Goal: Task Accomplishment & Management: Use online tool/utility

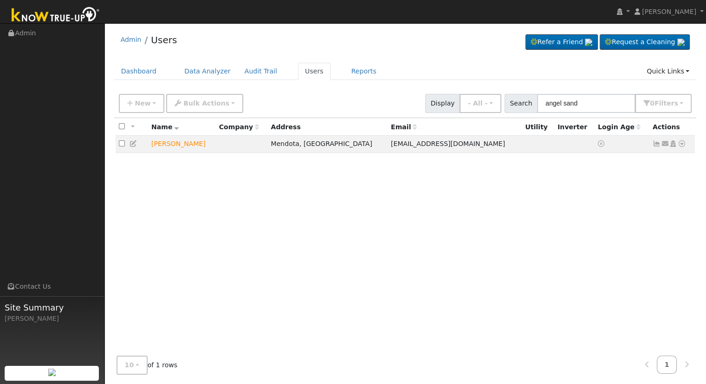
click at [591, 104] on input "angel sand" at bounding box center [586, 103] width 98 height 19
type input "john waymire"
click at [683, 143] on icon at bounding box center [682, 143] width 8 height 7
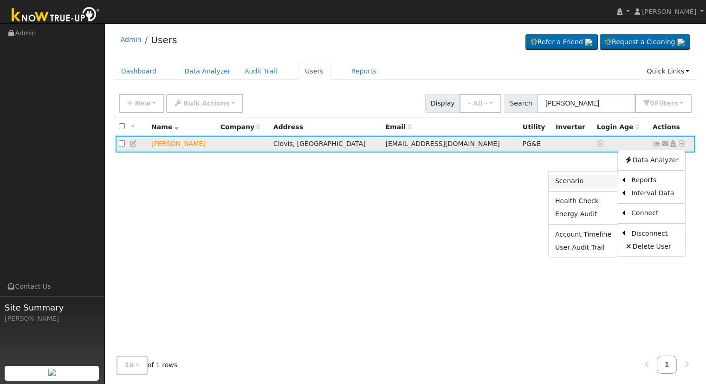
click at [592, 179] on link "Scenario" at bounding box center [583, 181] width 69 height 13
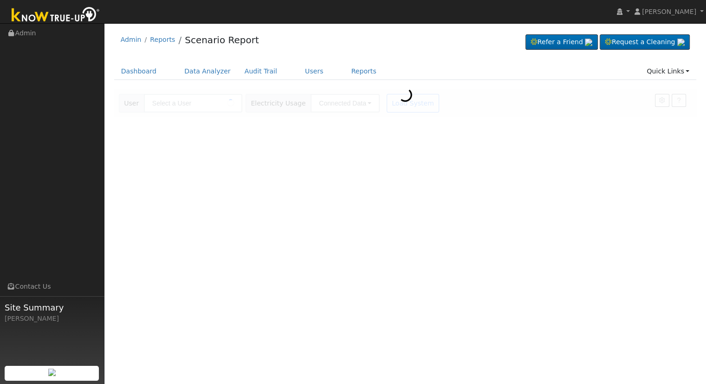
type input "[PERSON_NAME]"
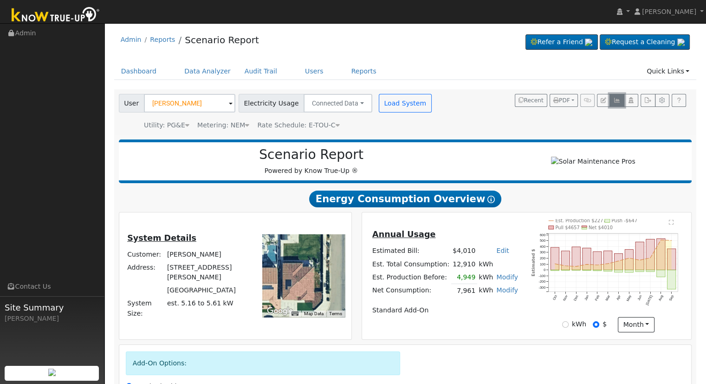
click at [618, 98] on icon "button" at bounding box center [616, 101] width 7 height 6
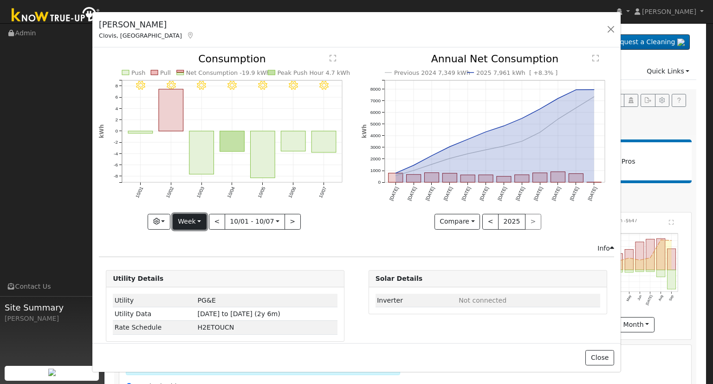
click at [193, 216] on button "Week" at bounding box center [190, 222] width 34 height 16
click at [196, 216] on button "Week" at bounding box center [190, 222] width 34 height 16
click at [199, 260] on link "Month" at bounding box center [205, 266] width 65 height 13
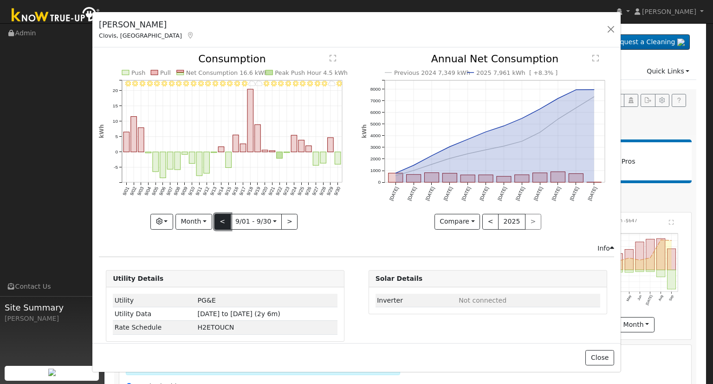
click at [217, 216] on button "<" at bounding box center [223, 222] width 16 height 16
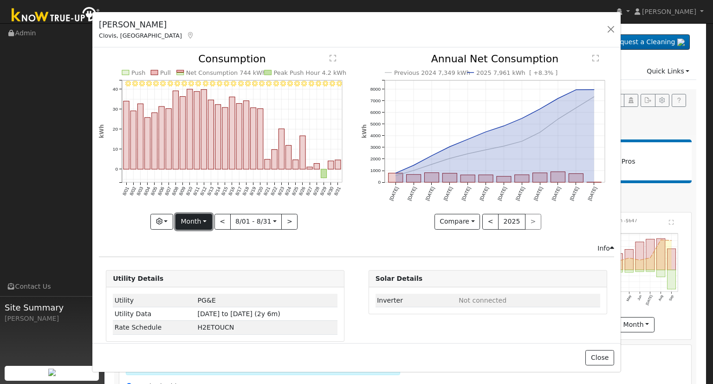
click at [204, 220] on button "Month" at bounding box center [194, 222] width 37 height 16
click at [209, 278] on link "Year" at bounding box center [208, 279] width 65 height 13
type input "2024-10-01"
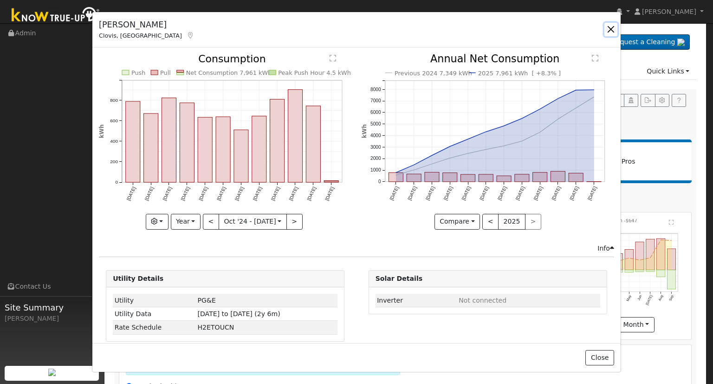
click at [609, 28] on button "button" at bounding box center [611, 29] width 13 height 13
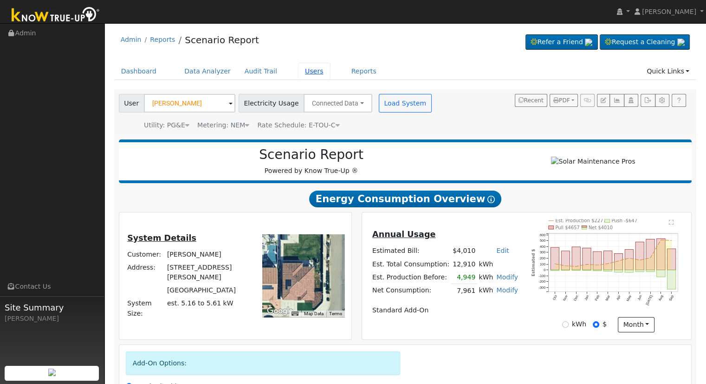
click at [303, 69] on link "Users" at bounding box center [314, 71] width 33 height 17
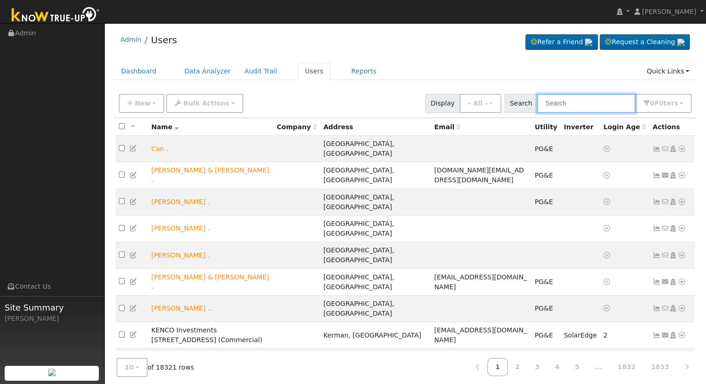
click at [569, 103] on input "text" at bounding box center [586, 103] width 98 height 19
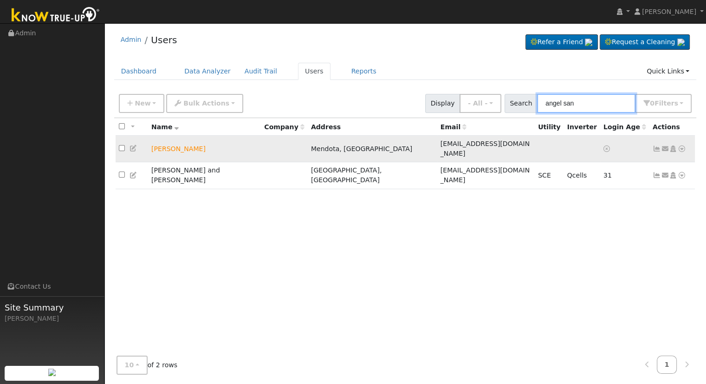
type input "angel san"
click at [683, 145] on icon at bounding box center [682, 148] width 8 height 7
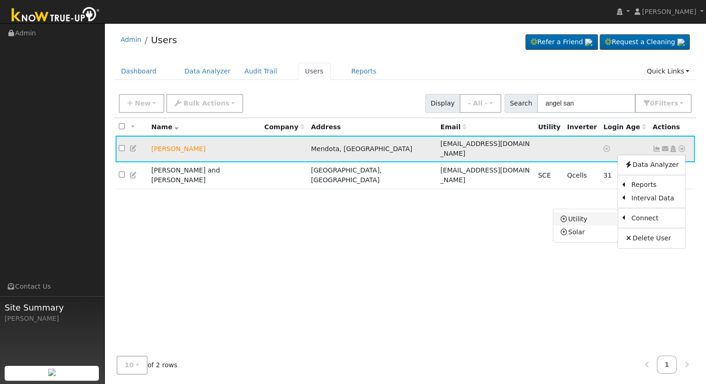
click at [581, 213] on link "Utility" at bounding box center [585, 218] width 65 height 13
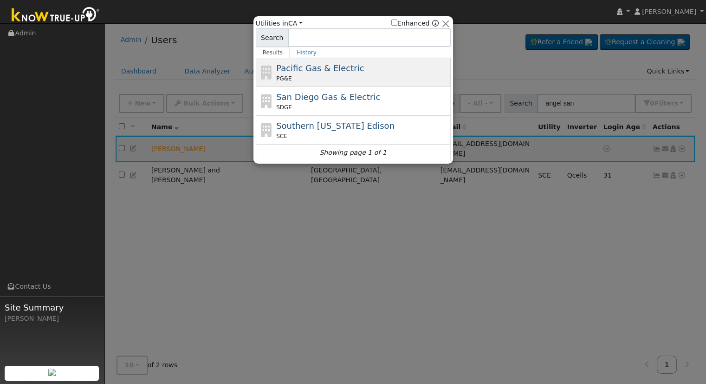
click at [339, 72] on span "Pacific Gas & Electric" at bounding box center [320, 68] width 88 height 10
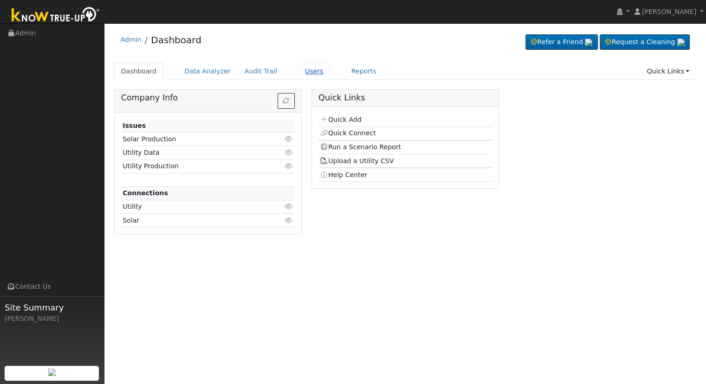
click at [299, 69] on link "Users" at bounding box center [314, 71] width 33 height 17
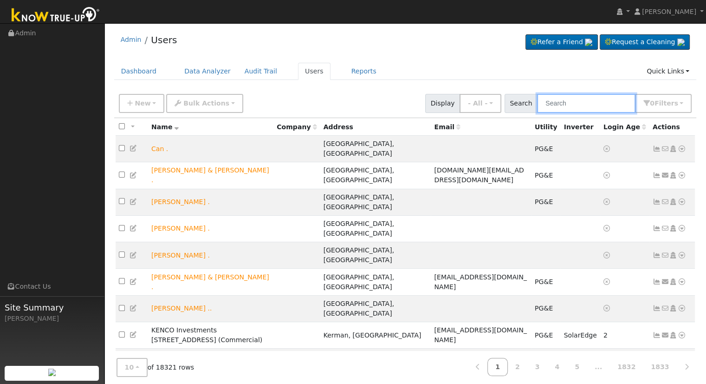
click at [579, 104] on input "text" at bounding box center [586, 103] width 98 height 19
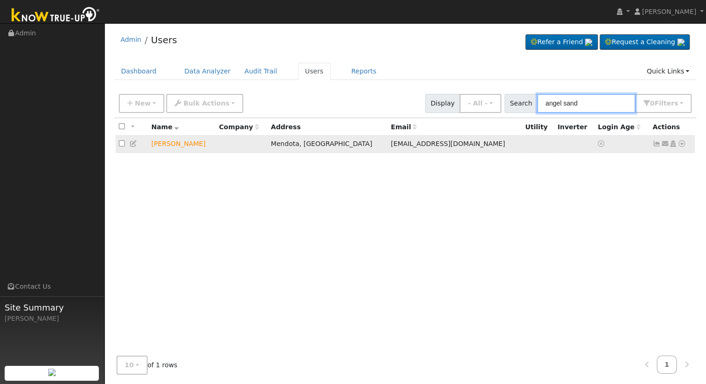
type input "angel sand"
click at [682, 142] on icon at bounding box center [682, 143] width 8 height 7
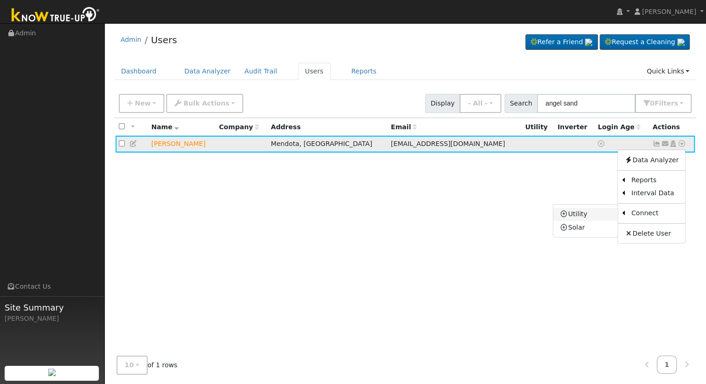
click at [590, 213] on link "Utility" at bounding box center [585, 214] width 65 height 13
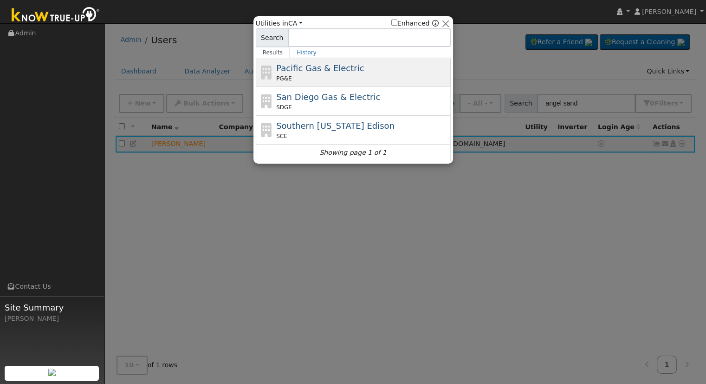
click at [357, 72] on div "Pacific Gas & Electric PG&E" at bounding box center [362, 72] width 172 height 21
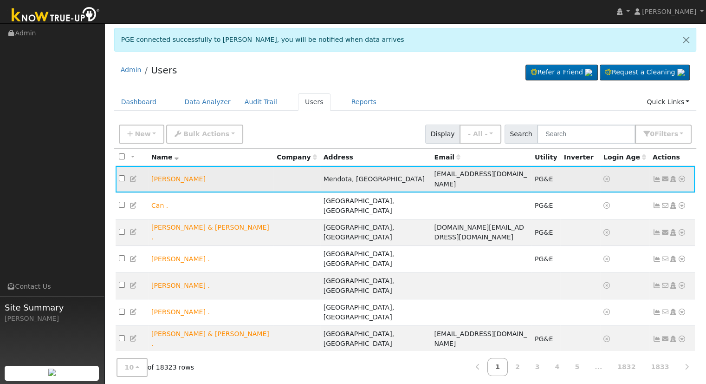
click at [684, 179] on icon at bounding box center [682, 179] width 8 height 7
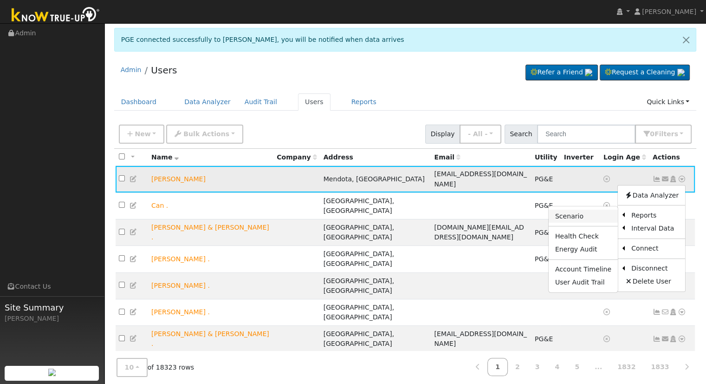
click at [587, 216] on link "Scenario" at bounding box center [583, 215] width 69 height 13
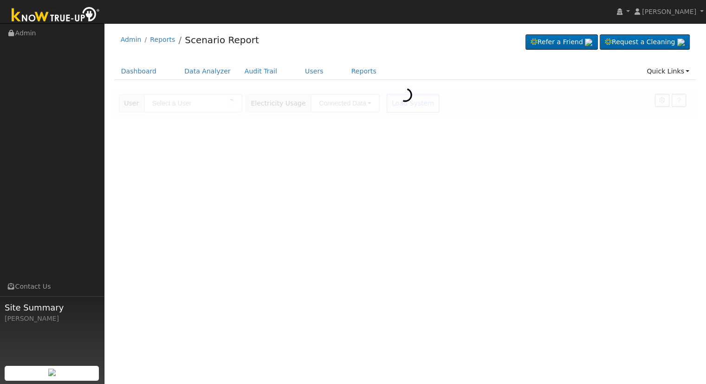
type input "[PERSON_NAME]"
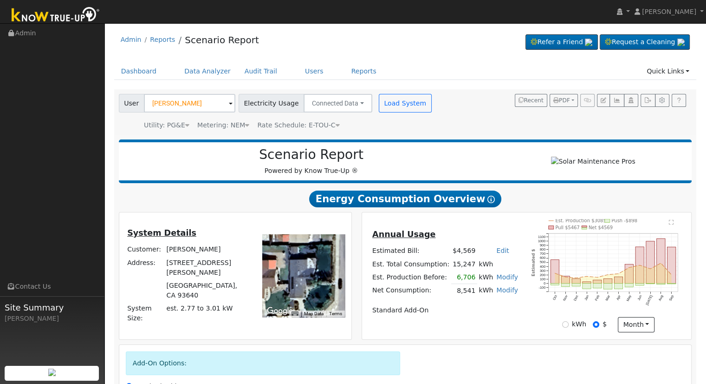
click at [481, 145] on div "Scenario Report Powered by Know True-Up ®" at bounding box center [405, 161] width 573 height 44
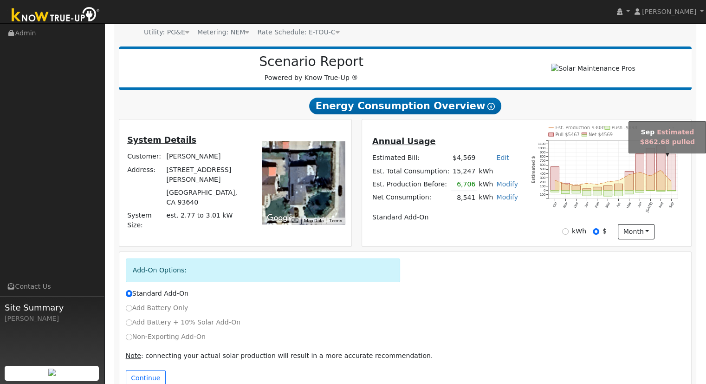
scroll to position [46, 0]
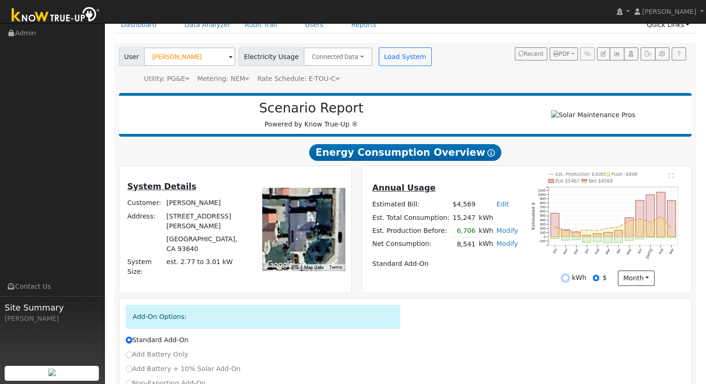
click at [568, 281] on input "kWh" at bounding box center [565, 277] width 7 height 7
radio input "true"
radio input "false"
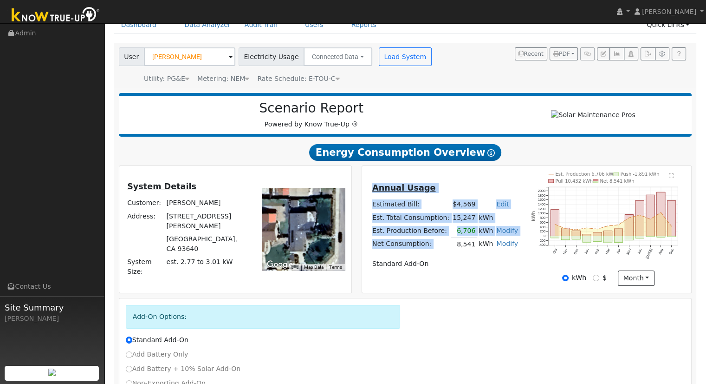
drag, startPoint x: 452, startPoint y: 247, endPoint x: 514, endPoint y: 253, distance: 62.5
click at [514, 253] on div "Annual Usage Estimated Bill: $4,569 Edit Estimated Bill $ Annual Est. Total Con…" at bounding box center [445, 229] width 163 height 95
click at [468, 254] on table "Annual Usage Estimated Bill: $4,569 Edit Estimated Bill $ Annual Est. Total Con…" at bounding box center [445, 226] width 149 height 89
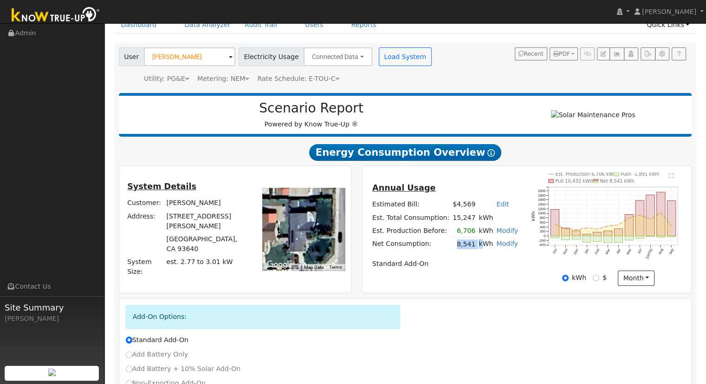
drag, startPoint x: 454, startPoint y: 247, endPoint x: 477, endPoint y: 248, distance: 22.8
click at [476, 248] on tr "Net Consumption: 8,541 kWh Modify Add Consumption Remove Existing Solar System …" at bounding box center [445, 243] width 149 height 13
click at [423, 277] on div "Annual Usage Estimated Bill: $4,569 Edit Estimated Bill $ Annual Est. Total Con…" at bounding box center [445, 229] width 163 height 95
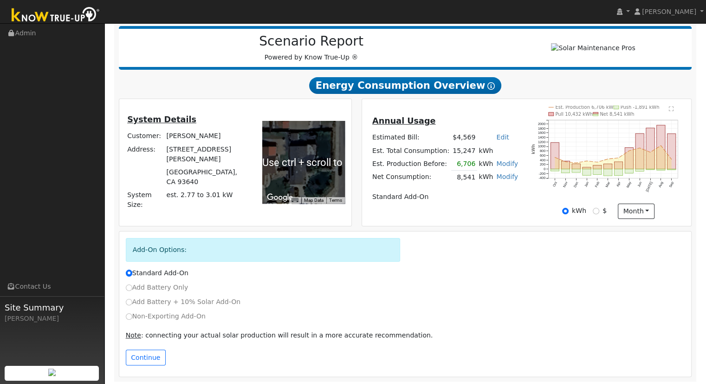
scroll to position [118, 0]
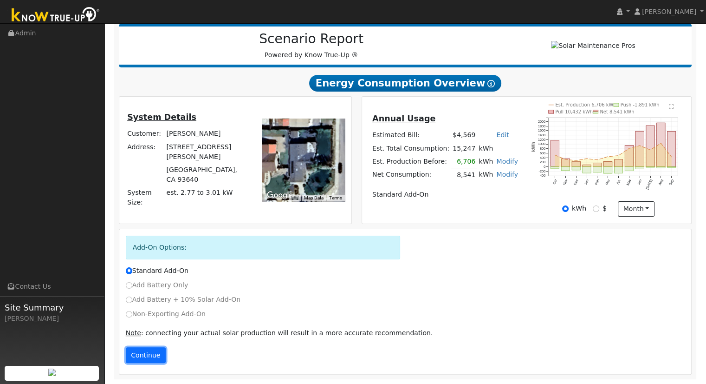
click at [131, 354] on button "Continue" at bounding box center [146, 355] width 40 height 16
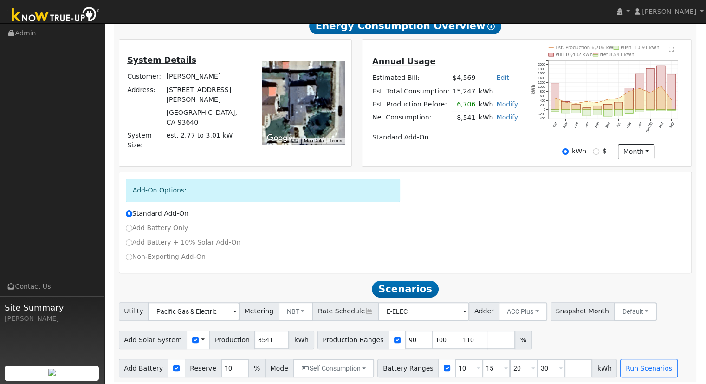
scroll to position [179, 0]
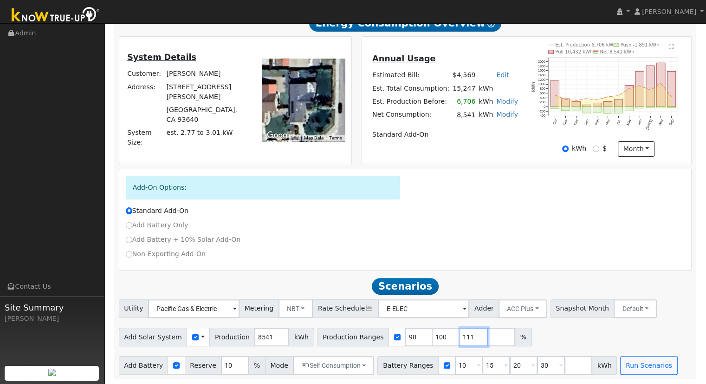
click at [460, 333] on input "111" at bounding box center [474, 336] width 28 height 19
type input "1"
type input "96.1011591"
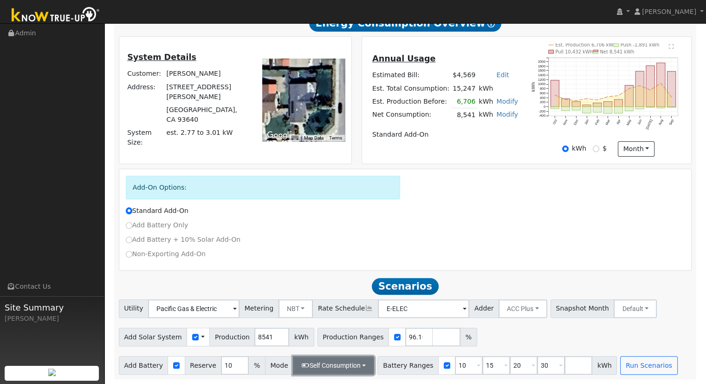
click at [323, 361] on button "Self Consumption" at bounding box center [333, 365] width 81 height 19
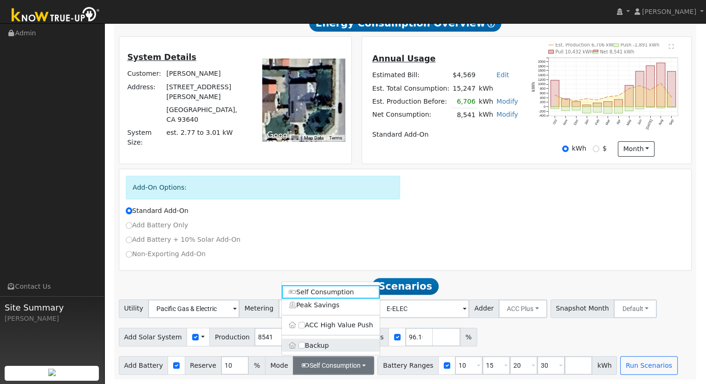
click at [318, 344] on label "Backup" at bounding box center [331, 344] width 98 height 13
click at [305, 344] on input "Backup" at bounding box center [302, 344] width 7 height 7
type input "20"
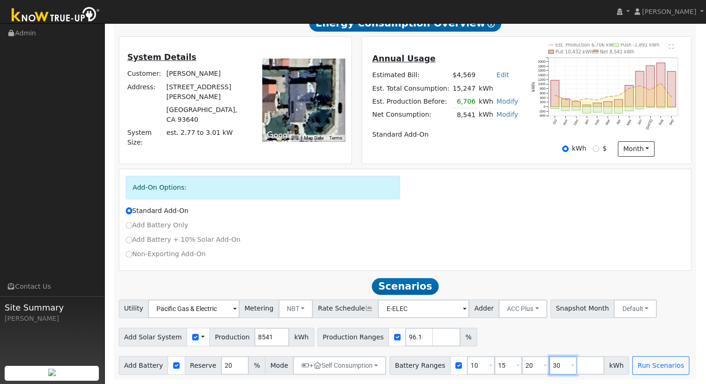
click at [549, 361] on input "30" at bounding box center [563, 365] width 28 height 19
type input "3"
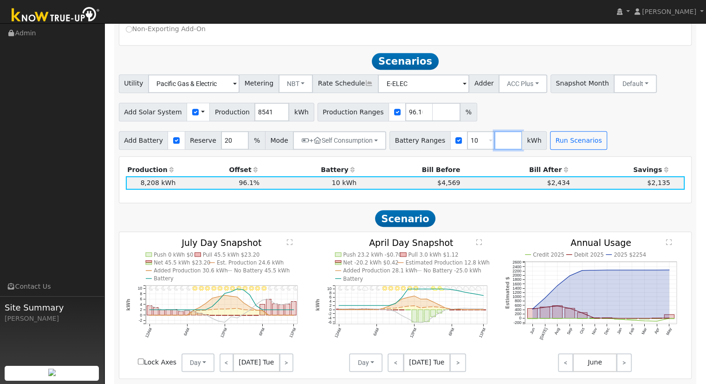
scroll to position [428, 0]
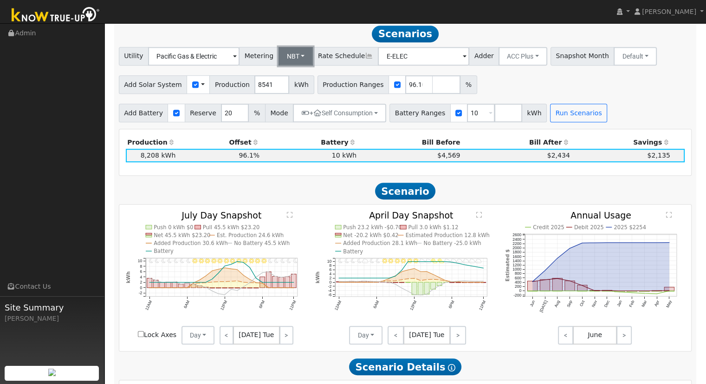
click at [289, 60] on button "NBT" at bounding box center [296, 56] width 35 height 19
click at [290, 81] on link "NEM" at bounding box center [303, 76] width 65 height 13
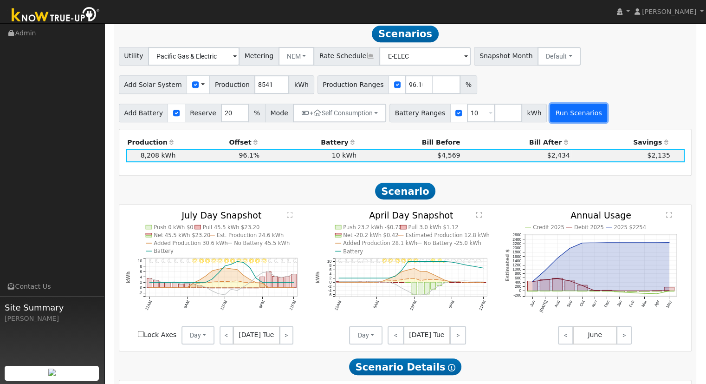
click at [557, 117] on button "Run Scenarios" at bounding box center [578, 113] width 57 height 19
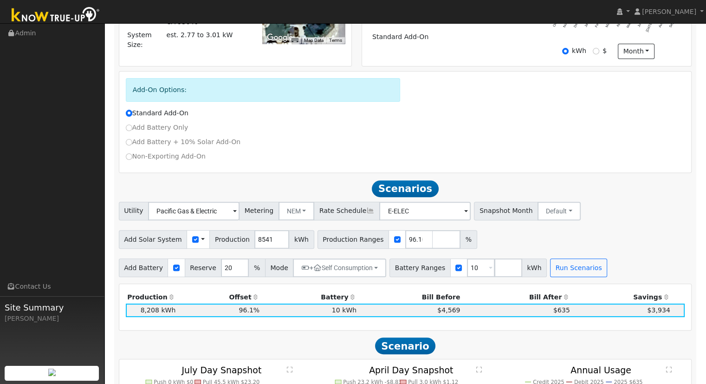
scroll to position [227, 0]
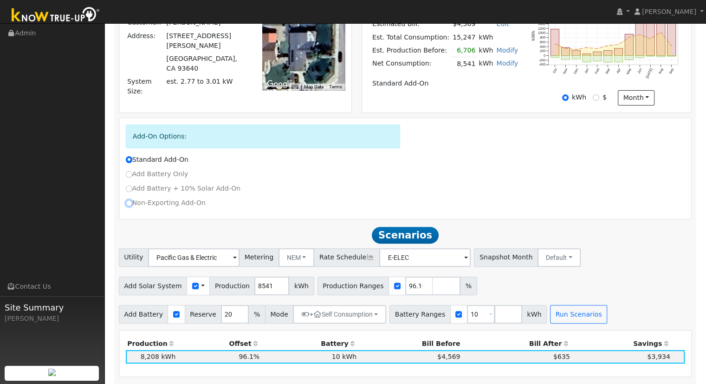
click at [130, 205] on input "Non-Exporting Add-On" at bounding box center [129, 203] width 7 height 7
radio input "true"
radio input "false"
type input "E-TOU-C"
type input "90"
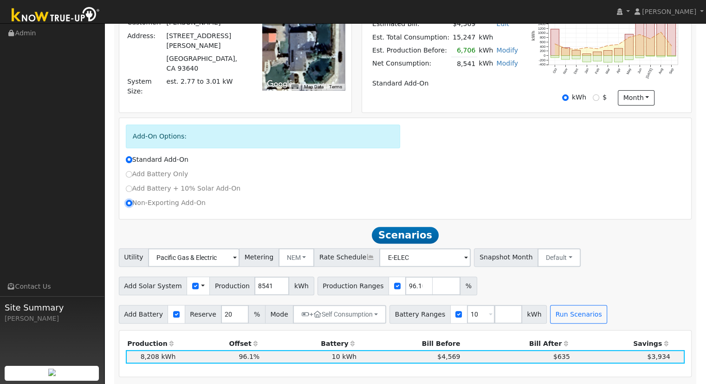
type input "100"
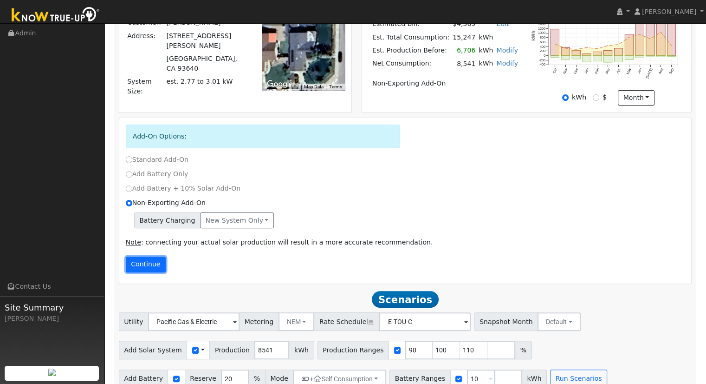
click at [144, 264] on button "Continue" at bounding box center [146, 264] width 40 height 16
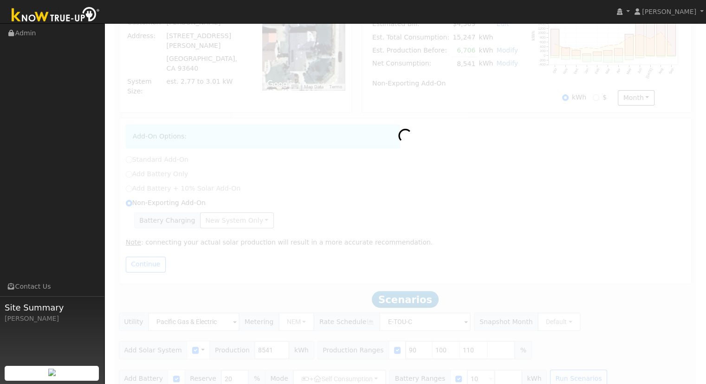
scroll to position [199, 0]
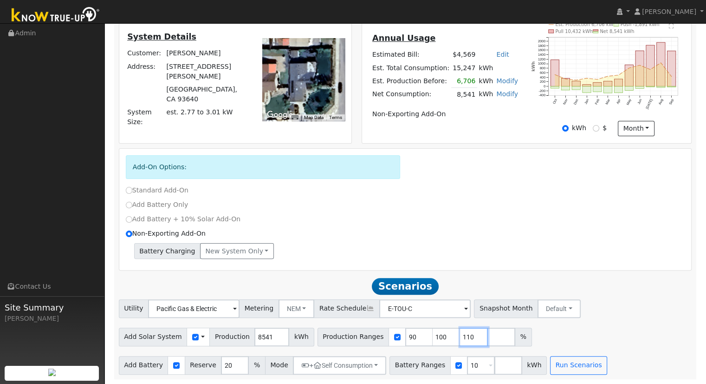
click at [460, 338] on input "110" at bounding box center [474, 336] width 28 height 19
type input "1"
type input "96.1011591"
click at [553, 366] on button "Run Scenarios" at bounding box center [578, 365] width 57 height 19
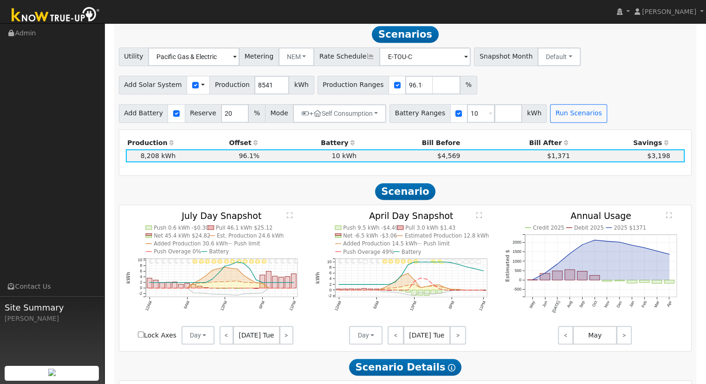
scroll to position [262, 0]
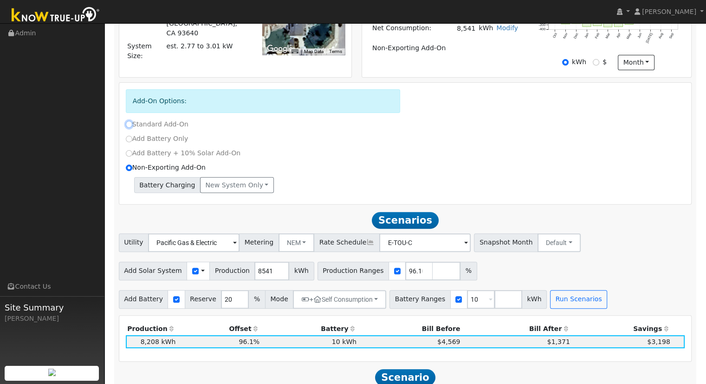
click at [129, 127] on input "Standard Add-On" at bounding box center [129, 124] width 7 height 7
radio input "true"
radio input "false"
type input "E-ELEC"
type input "90"
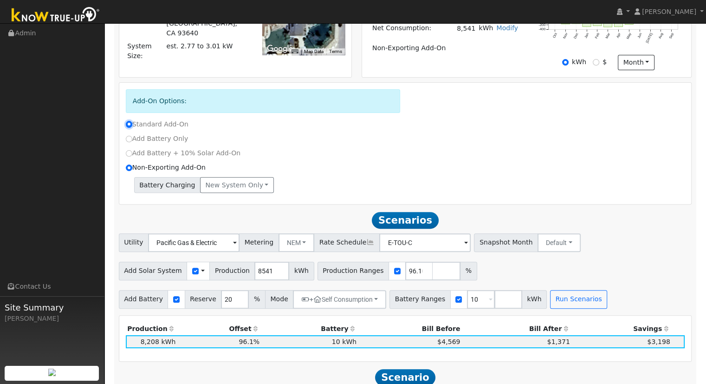
type input "100"
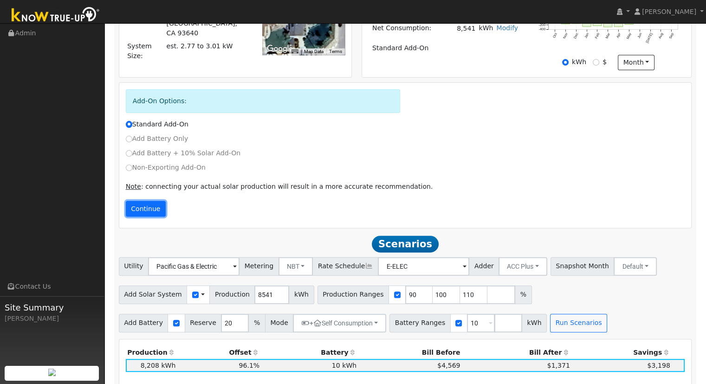
click at [147, 212] on button "Continue" at bounding box center [146, 209] width 40 height 16
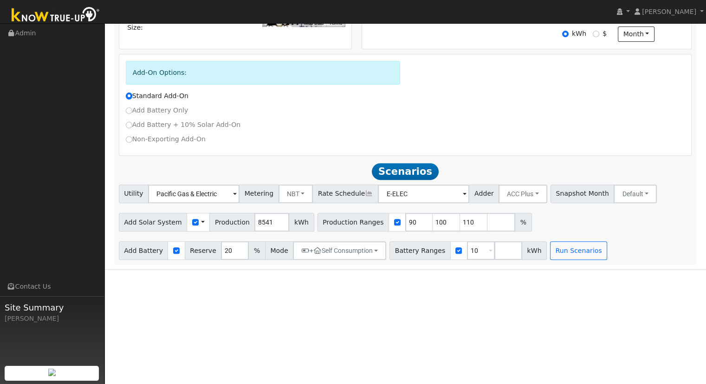
scroll to position [291, 0]
click at [460, 224] on input "110" at bounding box center [474, 222] width 28 height 19
type input "1"
click at [295, 197] on button "NBT" at bounding box center [296, 193] width 35 height 19
click at [295, 216] on link "NEM" at bounding box center [303, 214] width 65 height 13
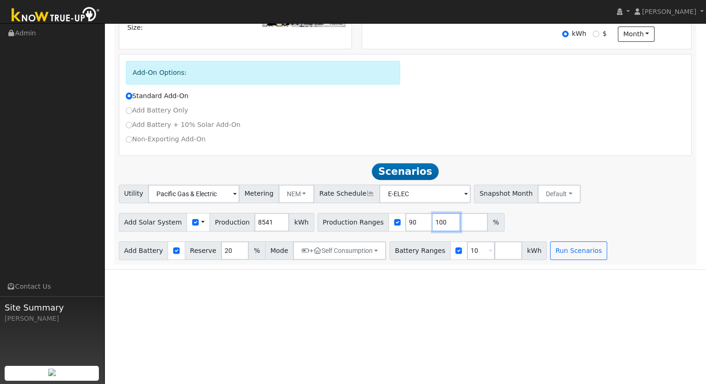
click at [433, 225] on input "100" at bounding box center [447, 222] width 28 height 19
type input "1"
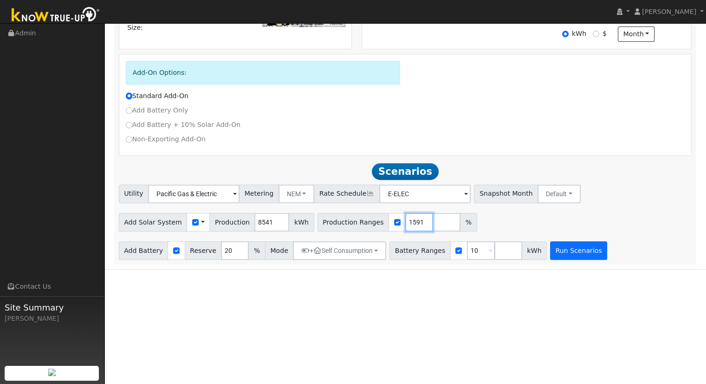
type input "96.1011591"
click at [574, 251] on button "Run Scenarios" at bounding box center [578, 250] width 57 height 19
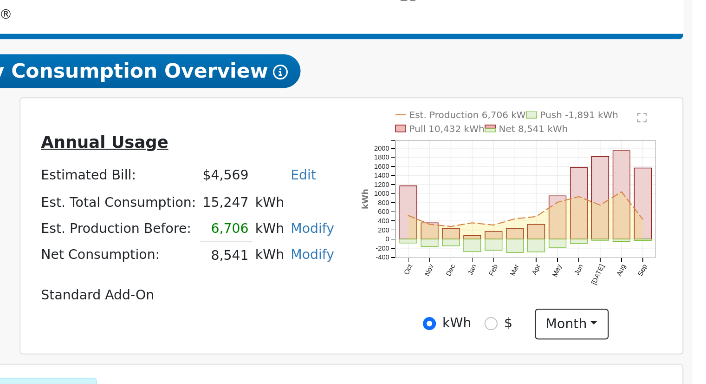
scroll to position [15, 0]
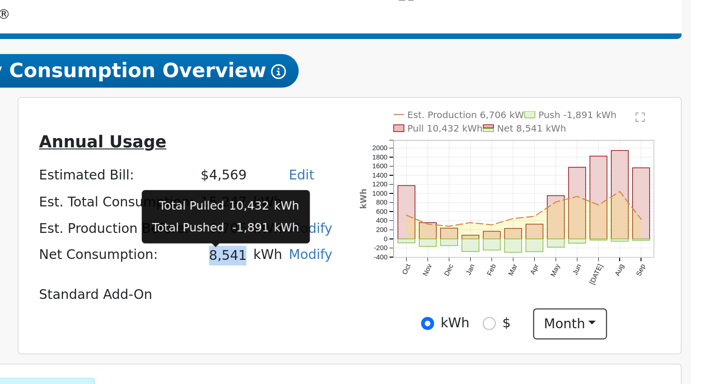
drag, startPoint x: 455, startPoint y: 278, endPoint x: 470, endPoint y: 277, distance: 15.8
click at [470, 277] on td "8,541" at bounding box center [464, 274] width 26 height 13
click at [466, 282] on td "8,541" at bounding box center [464, 274] width 26 height 13
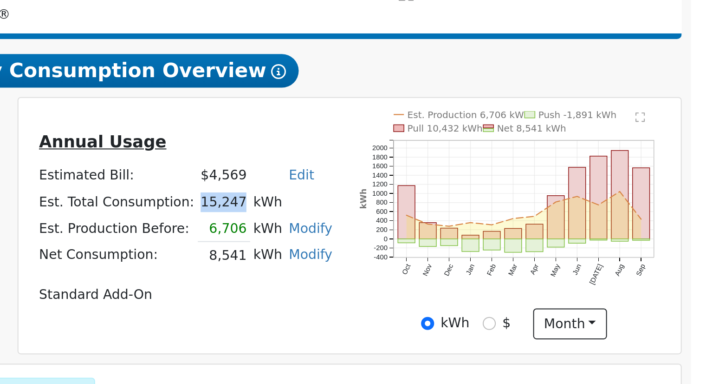
drag, startPoint x: 451, startPoint y: 250, endPoint x: 469, endPoint y: 250, distance: 18.1
click at [469, 250] on td "15,247" at bounding box center [464, 248] width 26 height 13
drag, startPoint x: 453, startPoint y: 266, endPoint x: 471, endPoint y: 267, distance: 17.7
click at [471, 267] on td "6,706" at bounding box center [464, 261] width 26 height 13
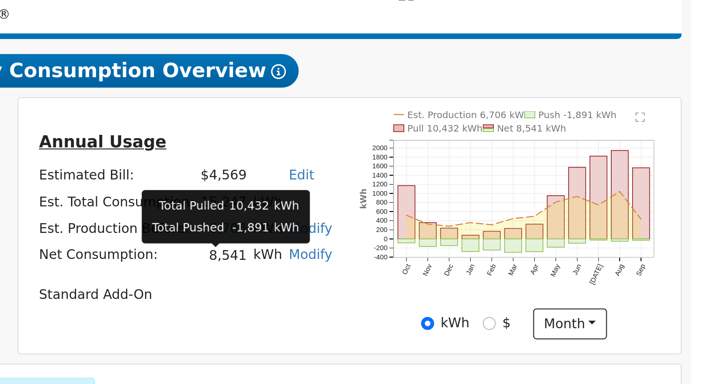
click at [467, 274] on td "8,541" at bounding box center [464, 274] width 26 height 13
drag, startPoint x: 454, startPoint y: 277, endPoint x: 469, endPoint y: 278, distance: 15.8
click at [469, 278] on td "8,541" at bounding box center [464, 274] width 26 height 13
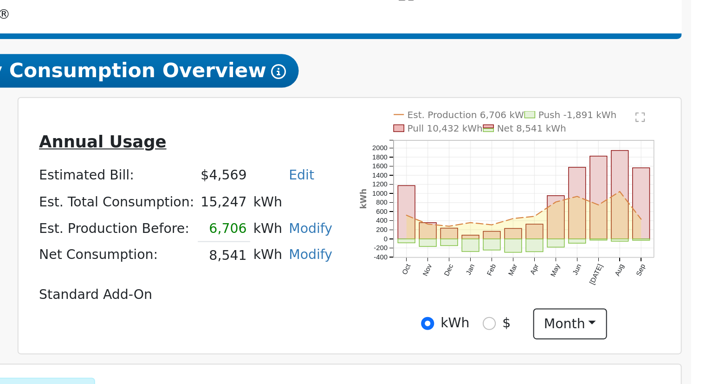
click at [478, 279] on td "kWh" at bounding box center [486, 274] width 18 height 13
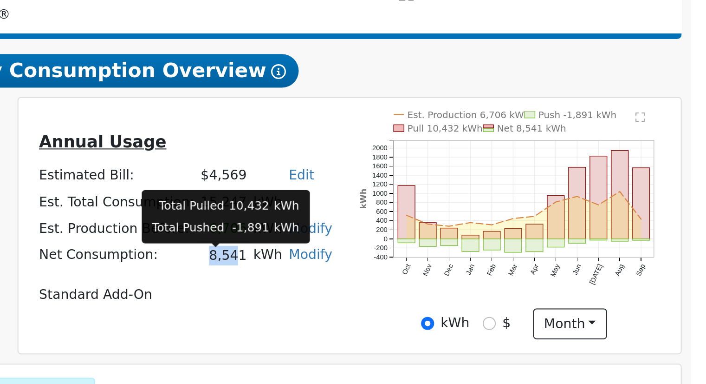
drag, startPoint x: 452, startPoint y: 279, endPoint x: 467, endPoint y: 280, distance: 14.4
click at [467, 280] on td "8,541" at bounding box center [464, 274] width 26 height 13
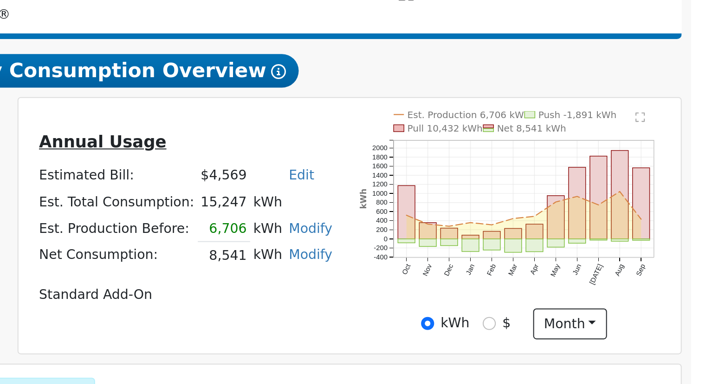
click at [461, 290] on table "Annual Usage Estimated Bill: $4,569 Edit Estimated Bill $ Annual Est. Total Con…" at bounding box center [445, 257] width 149 height 89
drag, startPoint x: 452, startPoint y: 236, endPoint x: 473, endPoint y: 238, distance: 21.0
click at [473, 238] on tr "Estimated Bill: $4,569 Edit Estimated Bill $ Annual" at bounding box center [445, 235] width 149 height 13
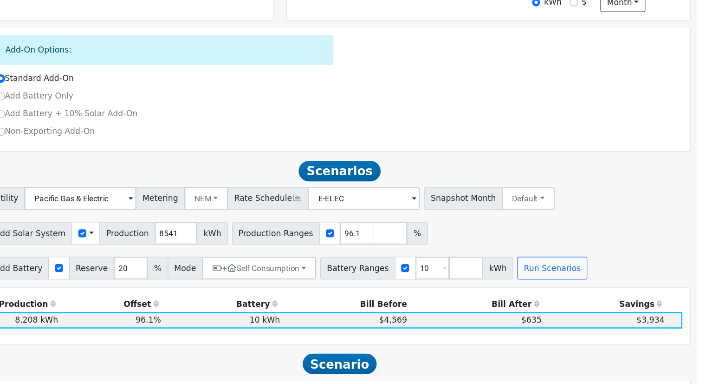
scroll to position [300, 0]
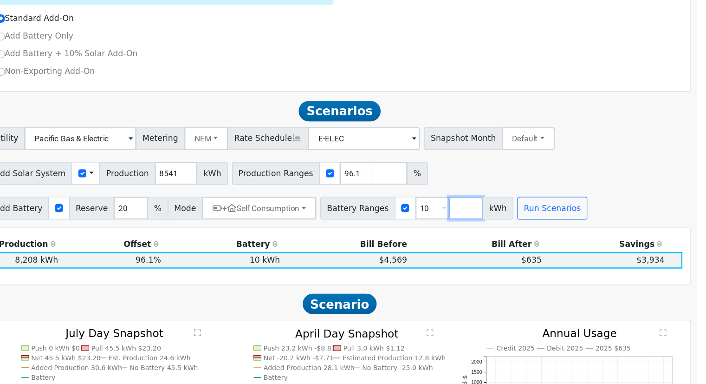
click at [494, 242] on input "number" at bounding box center [508, 240] width 28 height 19
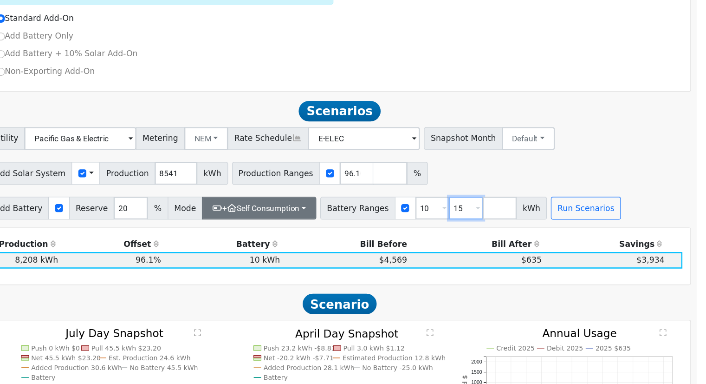
type input "15"
click at [360, 246] on button "+ Self Consumption" at bounding box center [339, 240] width 93 height 19
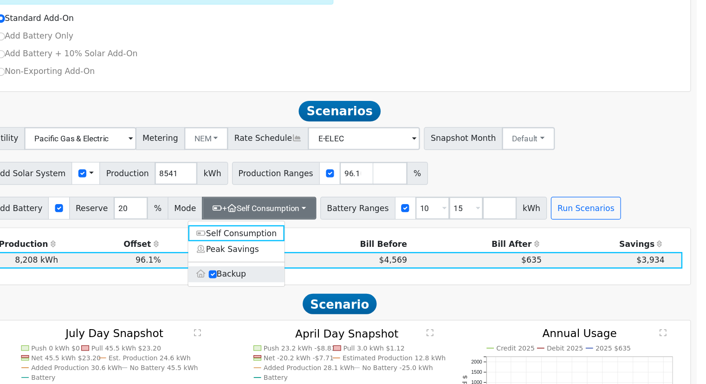
click at [316, 298] on label "Backup" at bounding box center [321, 293] width 79 height 13
click at [305, 297] on input "Backup" at bounding box center [302, 294] width 7 height 7
type input "10"
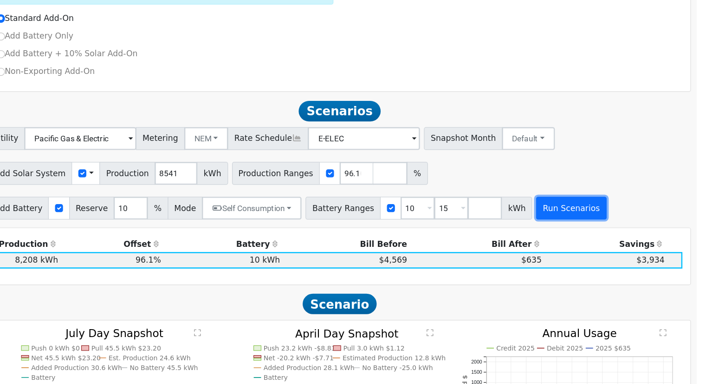
click at [579, 241] on button "Run Scenarios" at bounding box center [594, 240] width 57 height 19
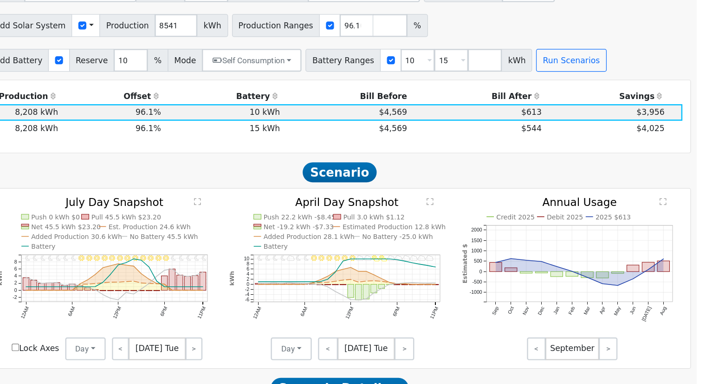
scroll to position [428, 0]
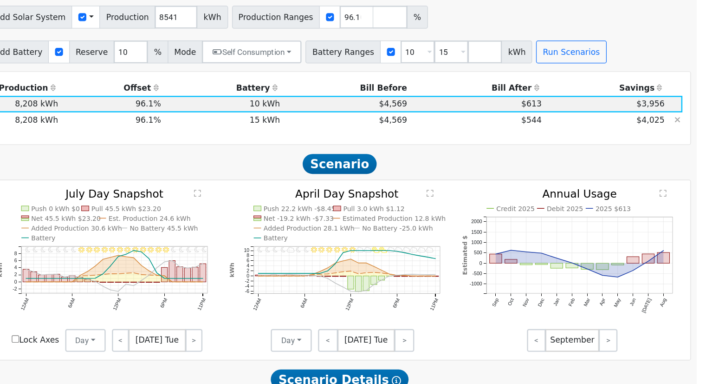
click at [535, 169] on td "$544" at bounding box center [517, 168] width 110 height 13
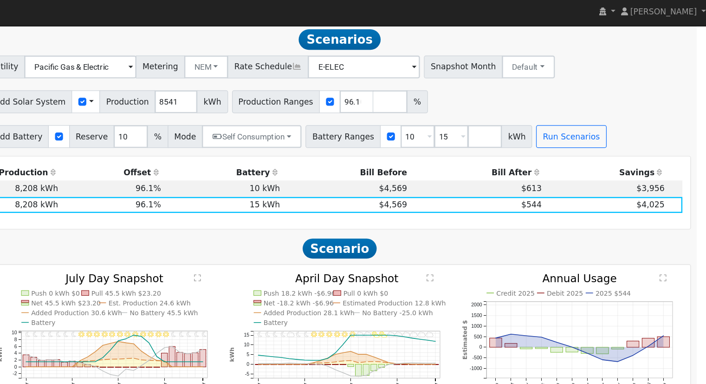
scroll to position [427, 0]
